Goal: Book appointment/travel/reservation

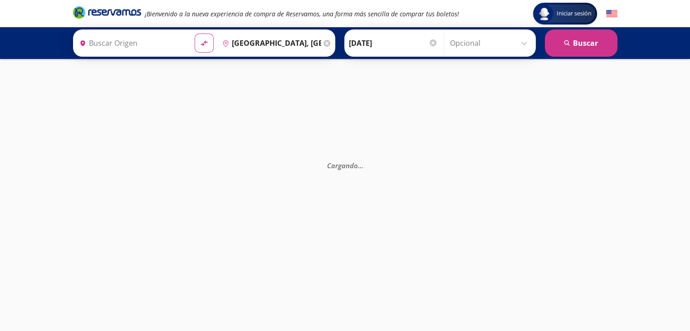
type input "[GEOGRAPHIC_DATA], [GEOGRAPHIC_DATA]"
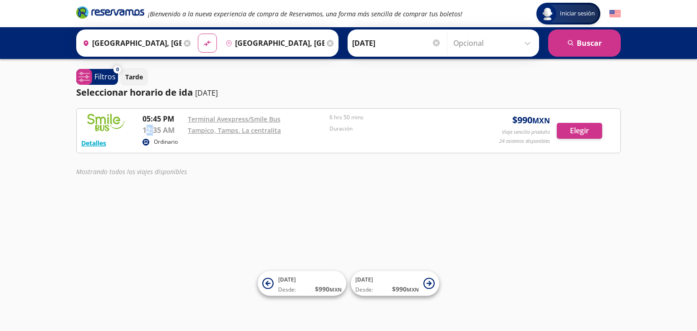
drag, startPoint x: 145, startPoint y: 131, endPoint x: 154, endPoint y: 128, distance: 9.8
click at [154, 129] on p "12:35 AM" at bounding box center [162, 130] width 41 height 11
drag, startPoint x: 159, startPoint y: 131, endPoint x: 144, endPoint y: 129, distance: 15.1
click at [144, 129] on p "12:35 AM" at bounding box center [162, 130] width 41 height 11
click at [107, 146] on div "Detalles" at bounding box center [108, 142] width 54 height 11
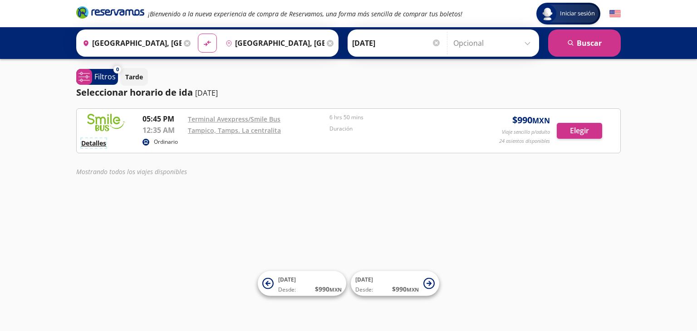
click at [98, 142] on button "Detalles" at bounding box center [93, 143] width 25 height 10
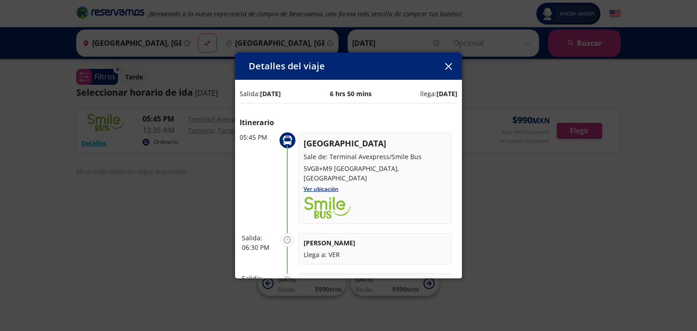
click at [443, 70] on button "button" at bounding box center [448, 66] width 14 height 14
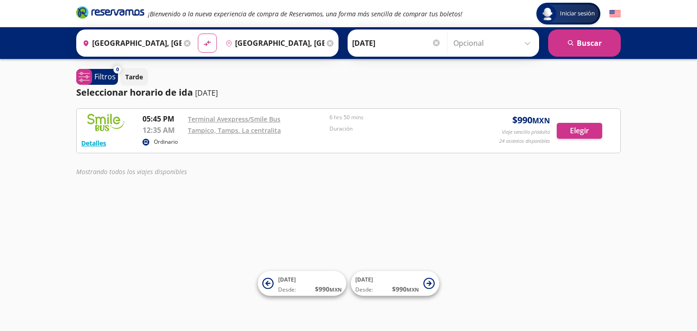
click at [395, 49] on input "[DATE]" at bounding box center [396, 43] width 89 height 23
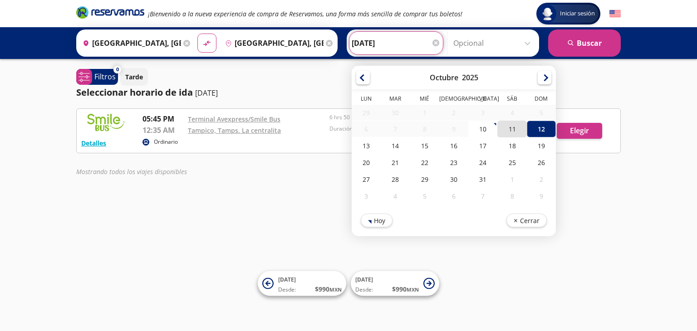
click at [508, 126] on div "11" at bounding box center [511, 129] width 29 height 17
type input "[DATE]"
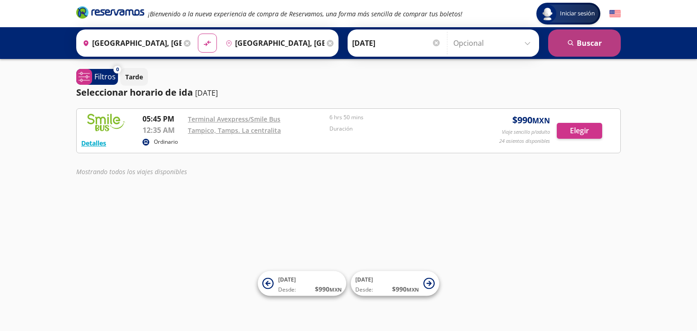
click at [557, 49] on button "search [GEOGRAPHIC_DATA]" at bounding box center [584, 42] width 73 height 27
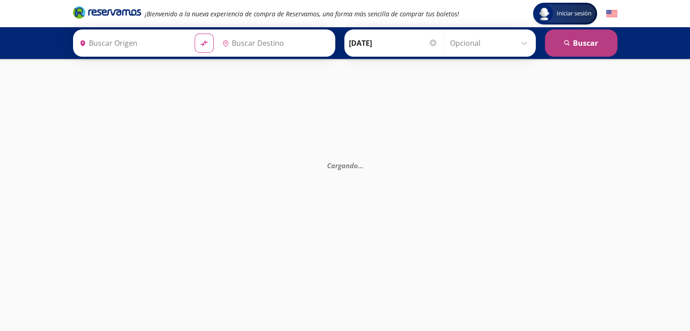
type input "[GEOGRAPHIC_DATA], [GEOGRAPHIC_DATA]"
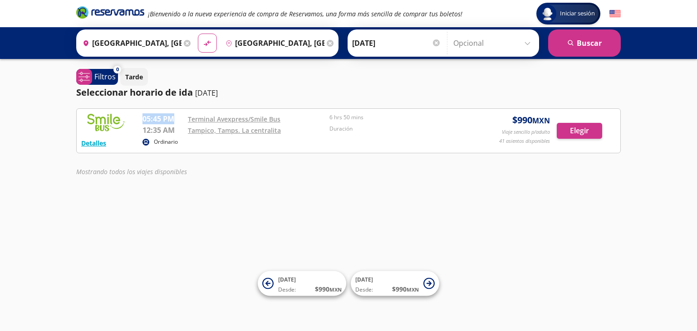
drag, startPoint x: 144, startPoint y: 117, endPoint x: 172, endPoint y: 119, distance: 28.7
click at [172, 119] on p "05:45 PM" at bounding box center [162, 118] width 41 height 11
click at [234, 118] on link "Terminal Avexpress/Smile Bus" at bounding box center [234, 119] width 93 height 9
click at [229, 154] on div "Detalles Ordinario 05:45 PM Terminal Avexpress/Smile Bus 12:35 AM Tampico, Tamp…" at bounding box center [348, 144] width 544 height 73
